Goal: Information Seeking & Learning: Understand process/instructions

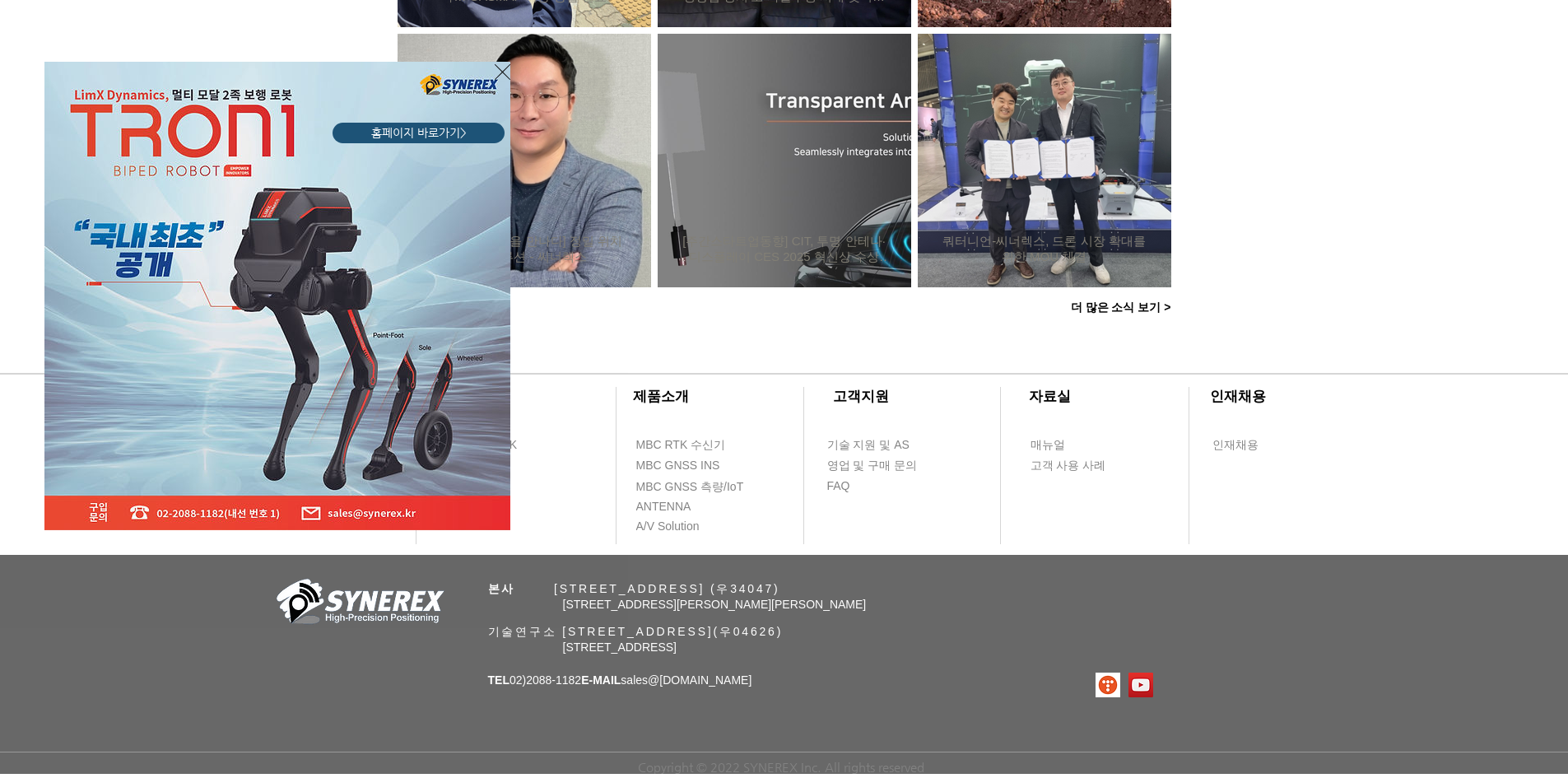
click at [501, 69] on icon "사이트로 돌아가기" at bounding box center [502, 72] width 16 height 20
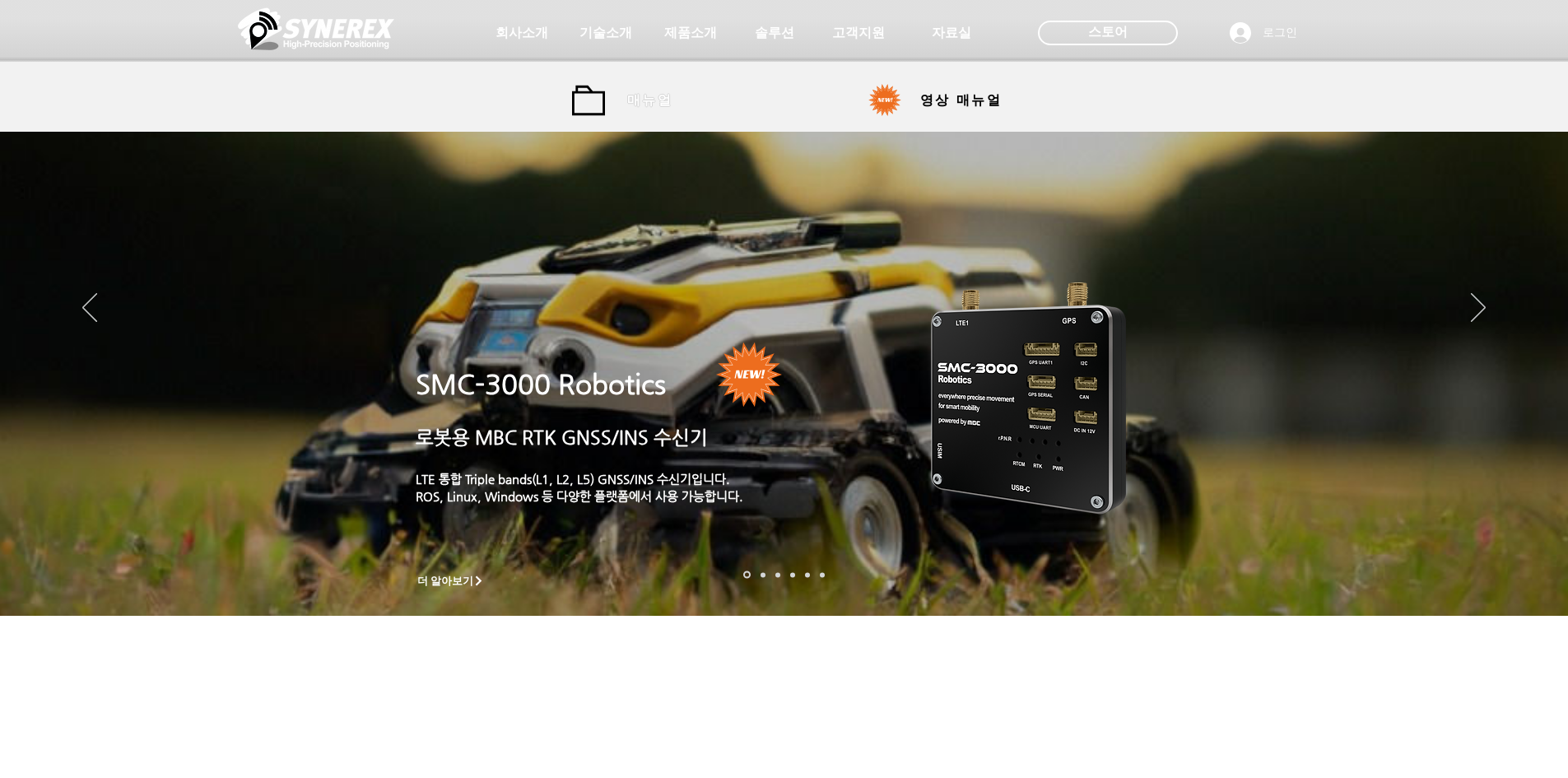
click at [606, 102] on link "매뉴얼" at bounding box center [629, 101] width 115 height 33
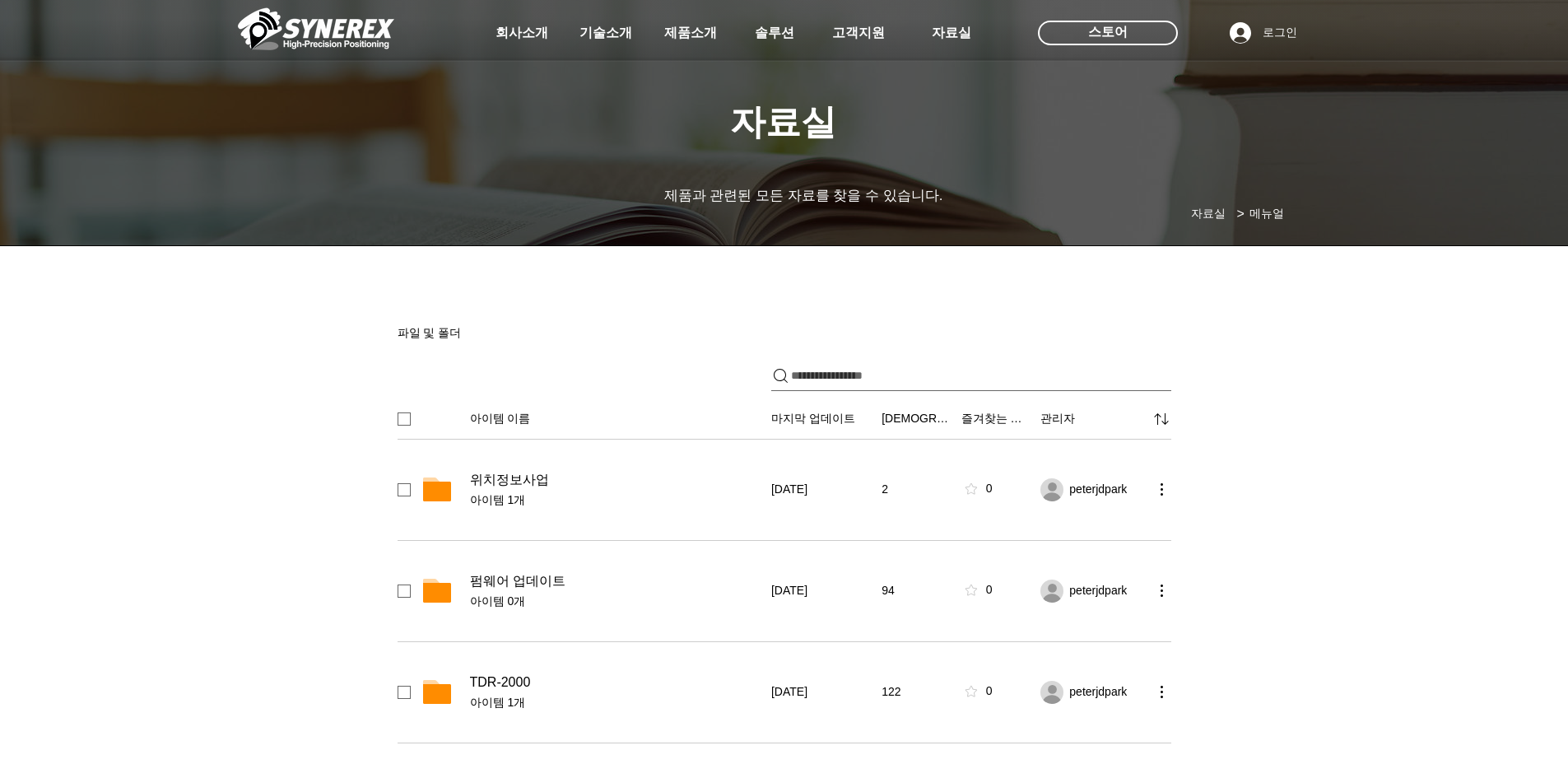
scroll to position [82, 0]
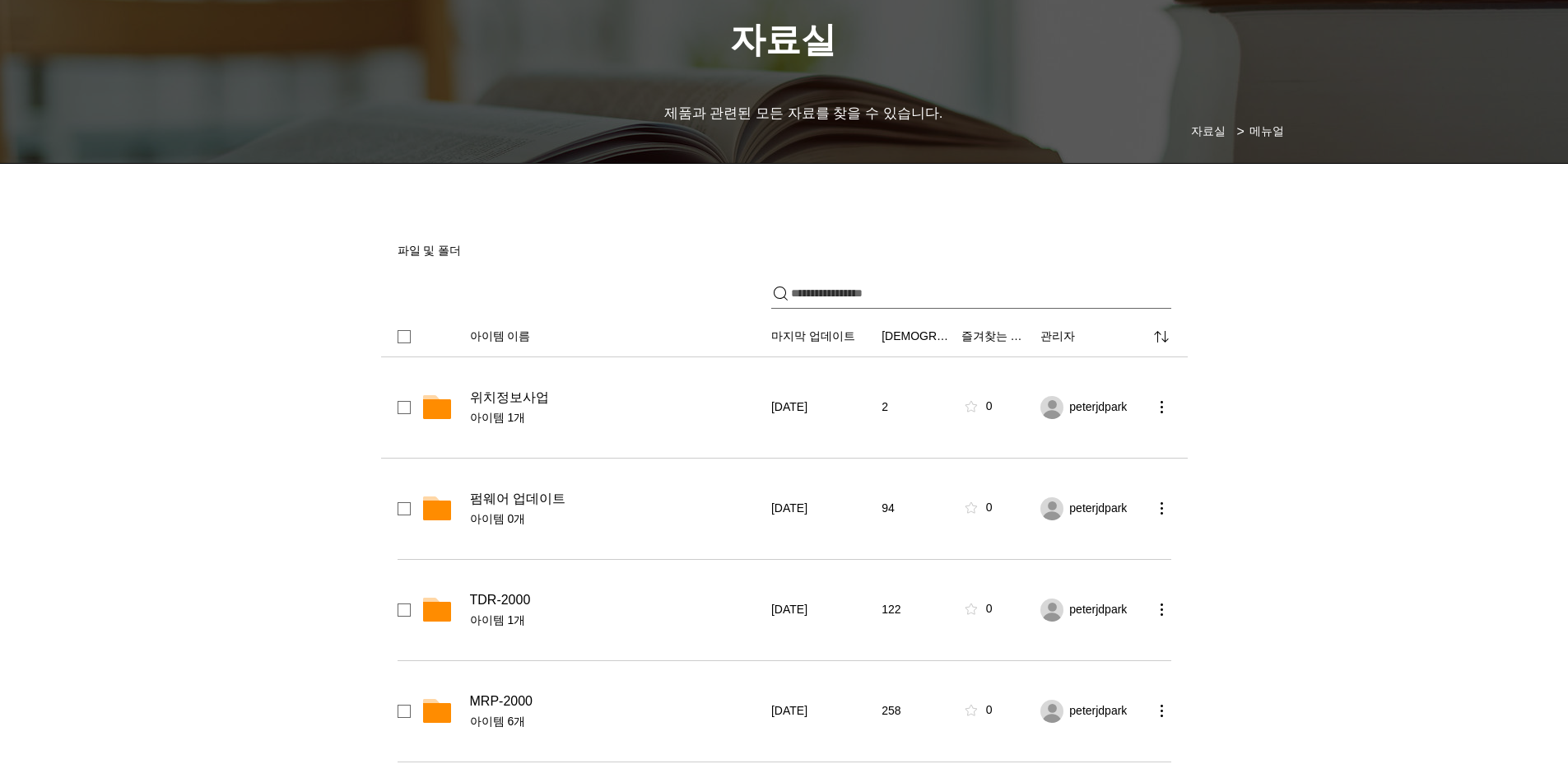
click at [529, 397] on span "위치정보사업" at bounding box center [510, 397] width 79 height 17
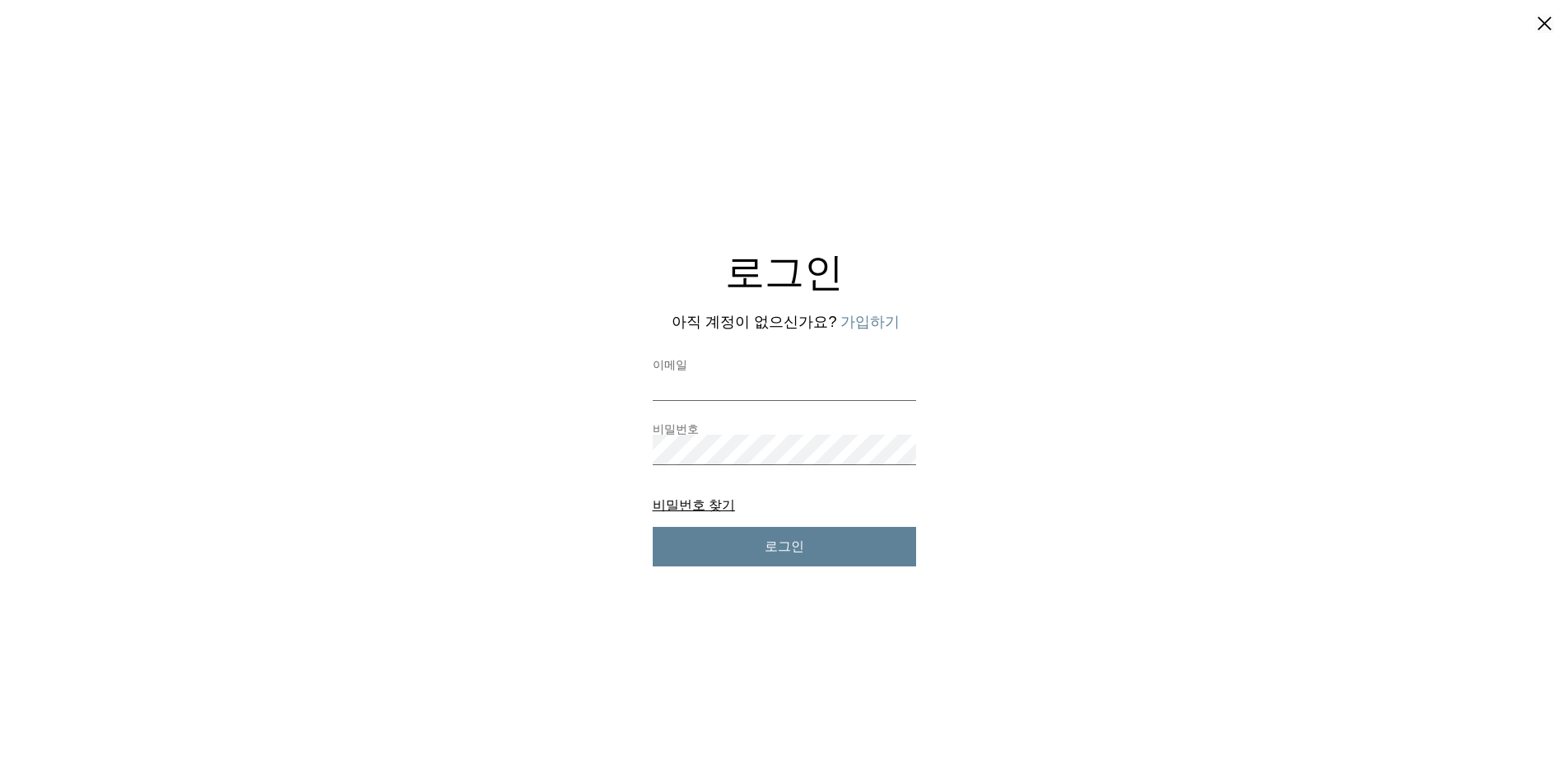
scroll to position [0, 0]
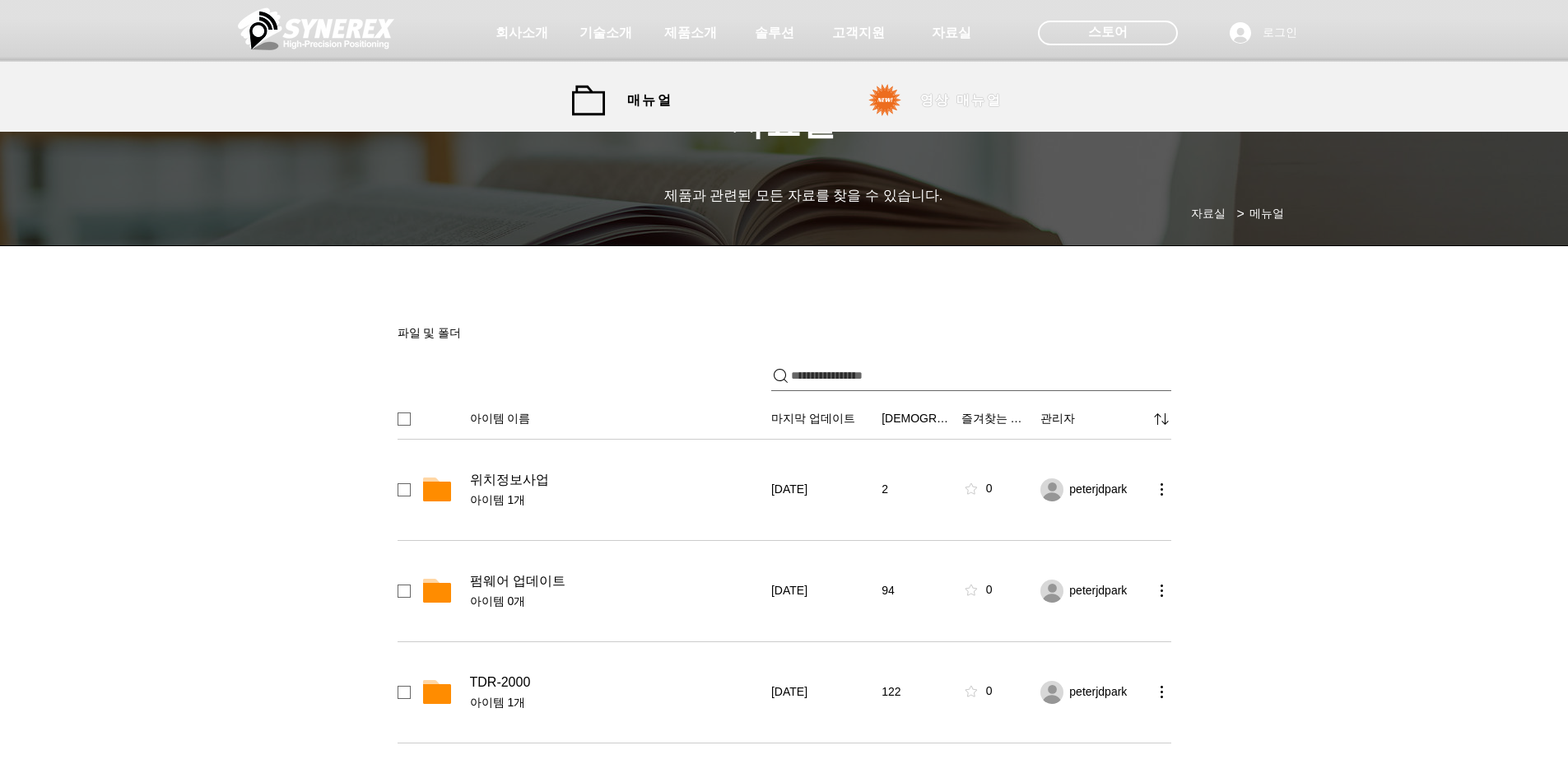
click at [945, 108] on span "영상 매뉴얼" at bounding box center [961, 101] width 81 height 18
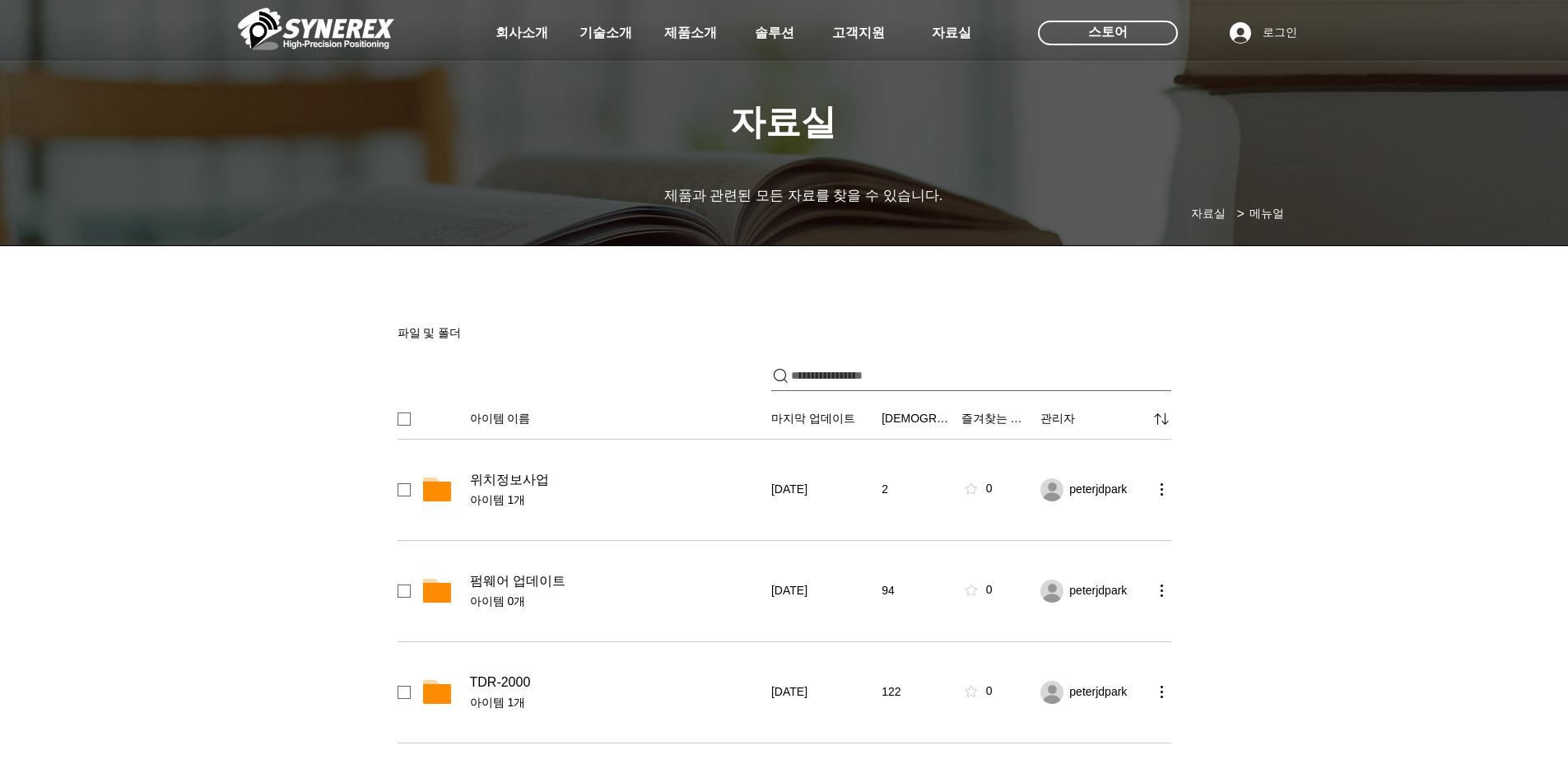
click at [1293, 328] on div "main content" at bounding box center [784, 653] width 1568 height 802
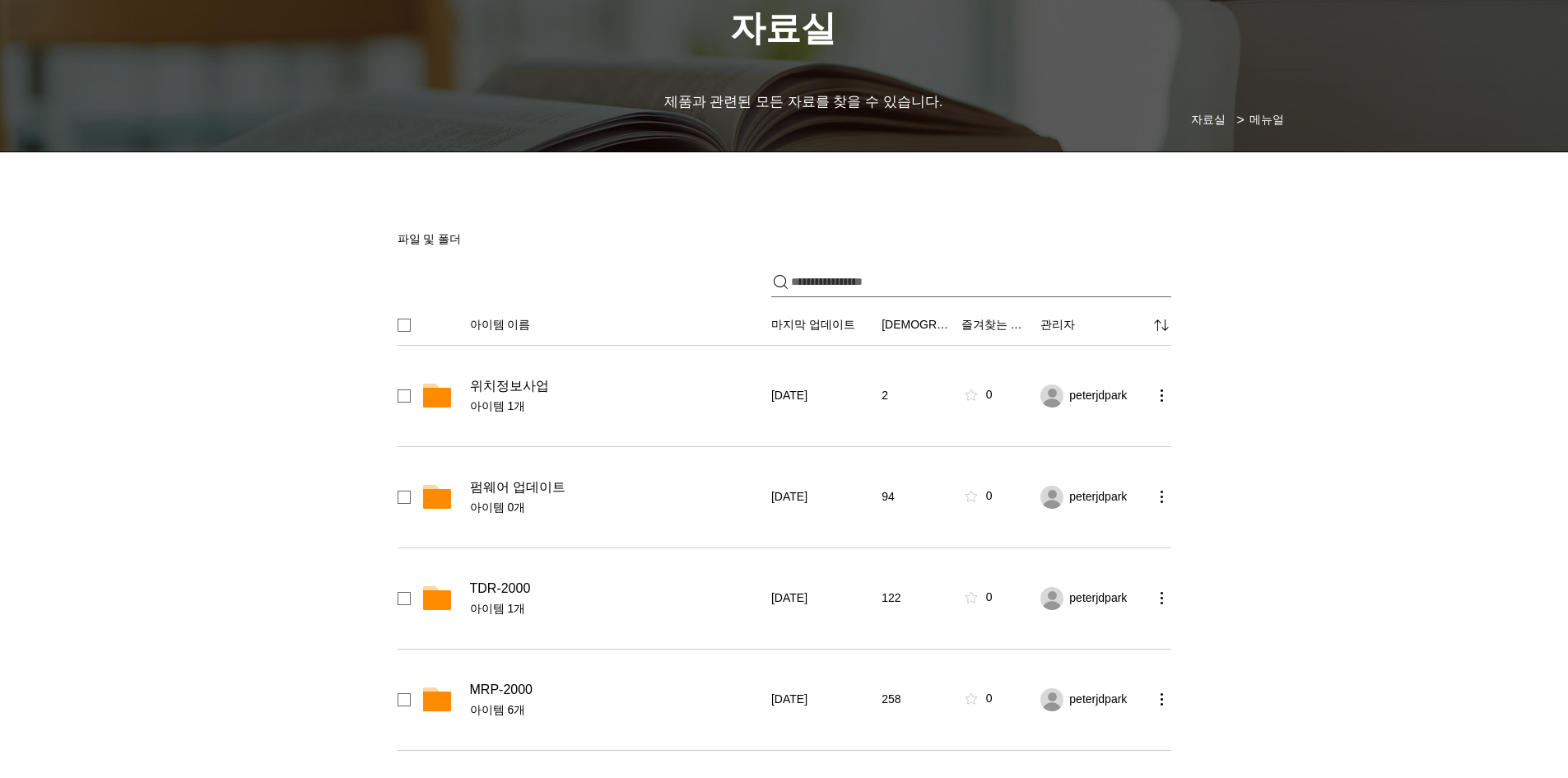
scroll to position [411, 0]
